Goal: Information Seeking & Learning: Learn about a topic

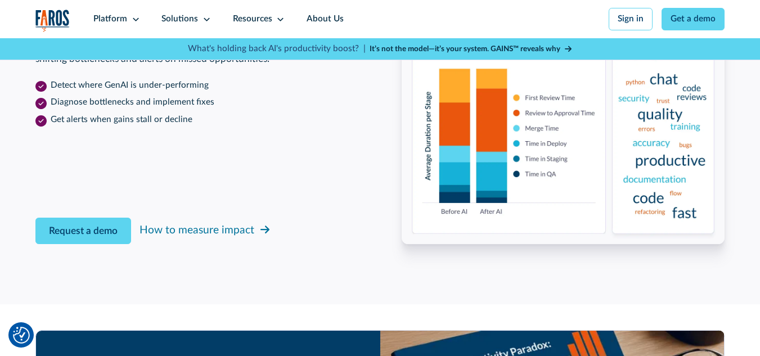
scroll to position [1800, 0]
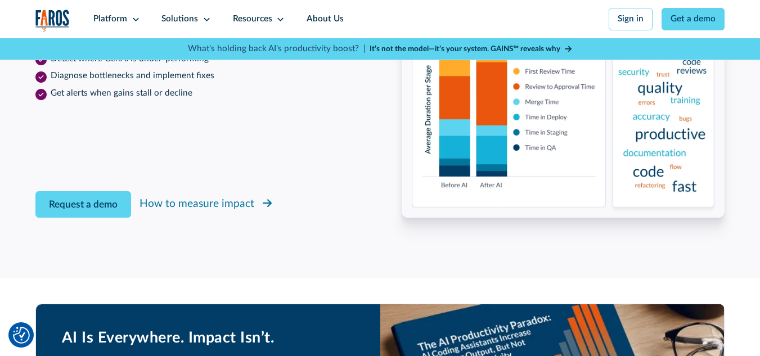
click at [161, 213] on div "How to measure impact" at bounding box center [196, 204] width 115 height 16
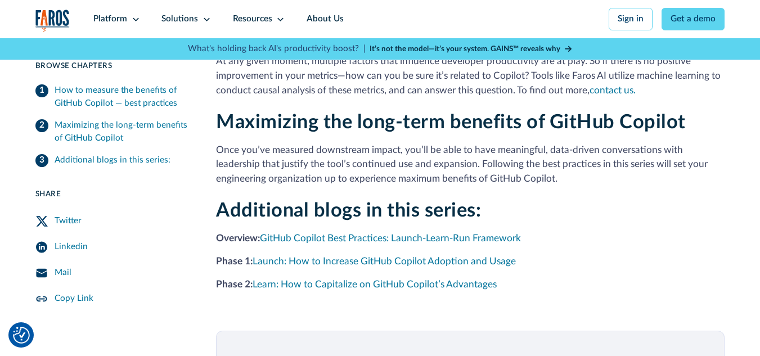
scroll to position [1912, 0]
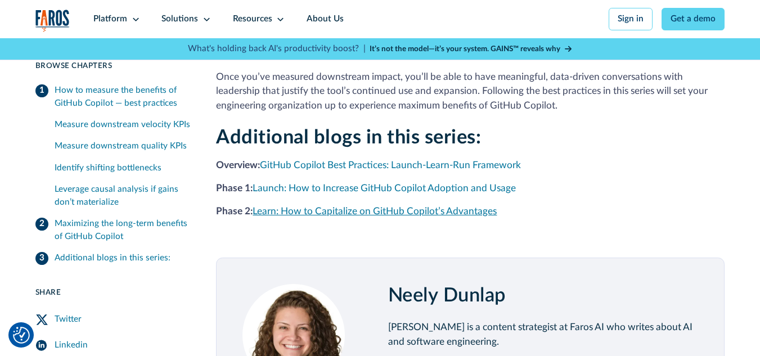
click at [329, 216] on link "Learn: How to Capitalize on GitHub Copilot’s Advantages" at bounding box center [375, 211] width 244 height 10
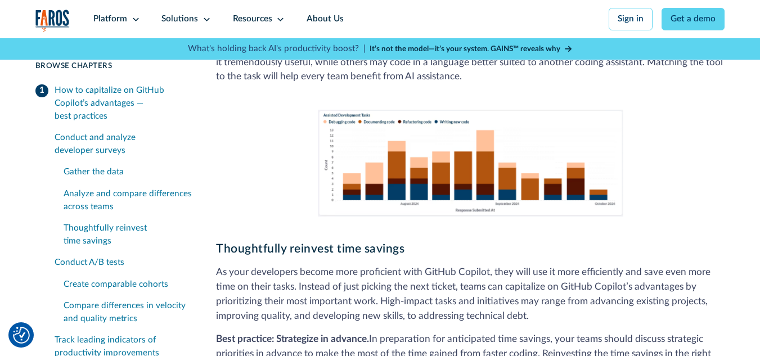
scroll to position [1613, 0]
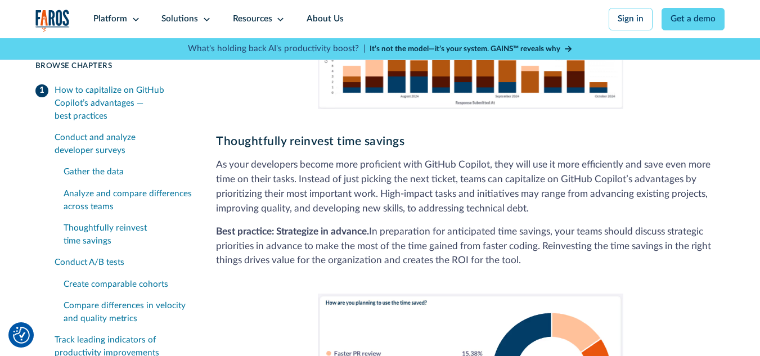
click at [459, 98] on img at bounding box center [470, 55] width 305 height 106
